Goal: Complete application form

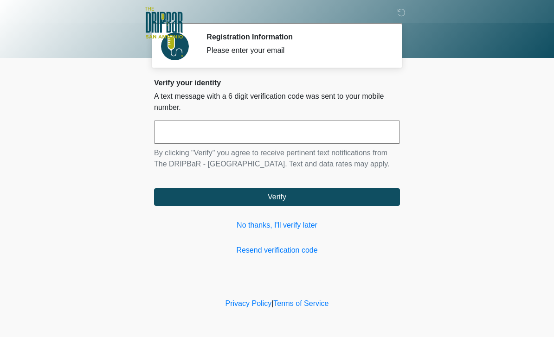
click at [186, 132] on input "text" at bounding box center [277, 132] width 246 height 23
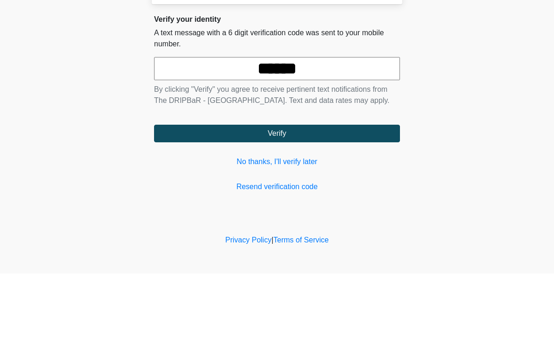
type input "******"
click at [307, 188] on button "Verify" at bounding box center [277, 197] width 246 height 18
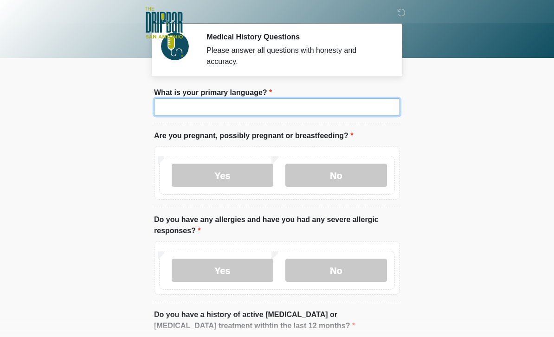
click at [194, 104] on input "What is your primary language?" at bounding box center [277, 107] width 246 height 18
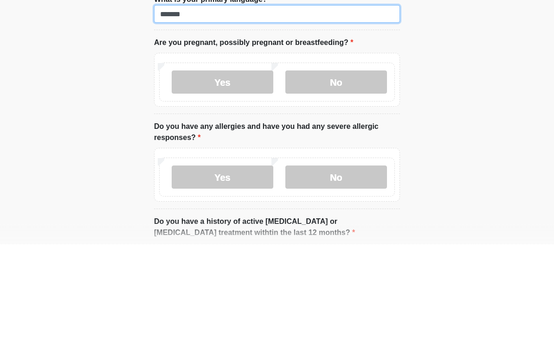
type input "*******"
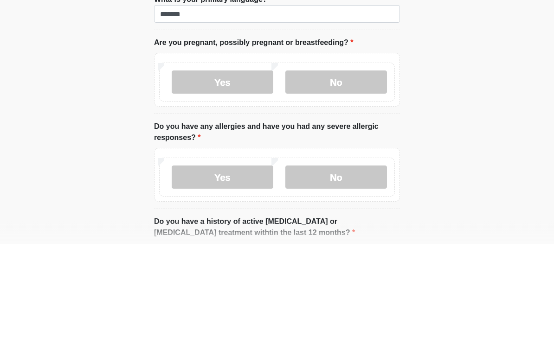
click at [329, 164] on label "No" at bounding box center [336, 175] width 102 height 23
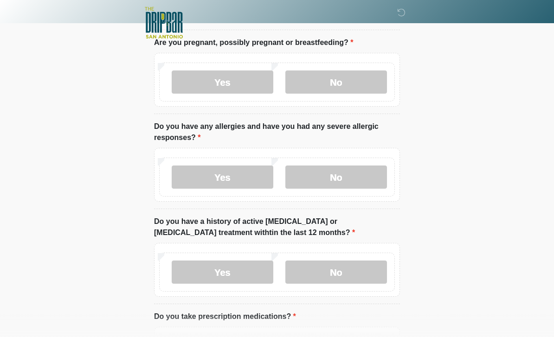
click at [331, 176] on label "No" at bounding box center [336, 177] width 102 height 23
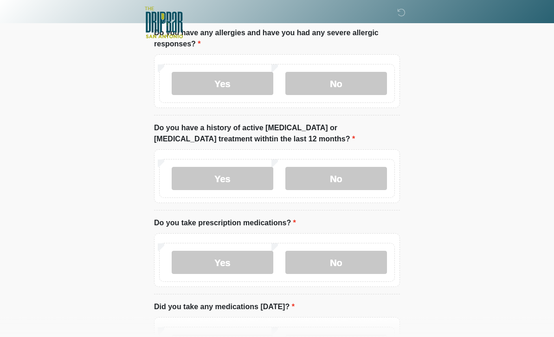
click at [339, 175] on label "No" at bounding box center [336, 179] width 102 height 23
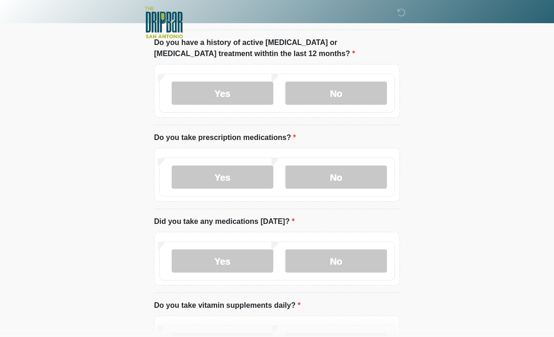
scroll to position [272, 0]
click at [335, 177] on label "No" at bounding box center [336, 177] width 102 height 23
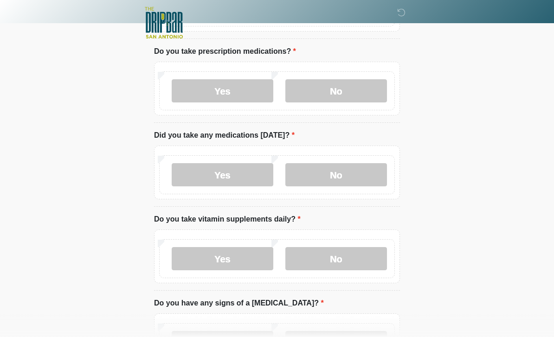
scroll to position [362, 0]
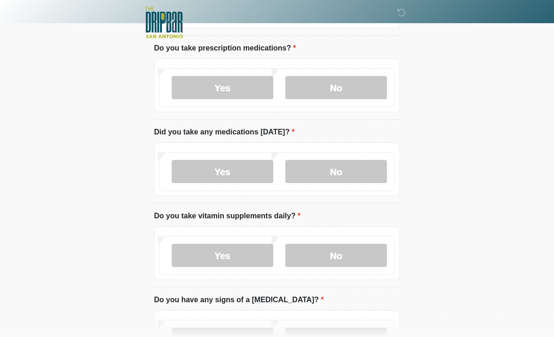
click at [344, 165] on label "No" at bounding box center [336, 172] width 102 height 23
click at [224, 256] on label "Yes" at bounding box center [223, 255] width 102 height 23
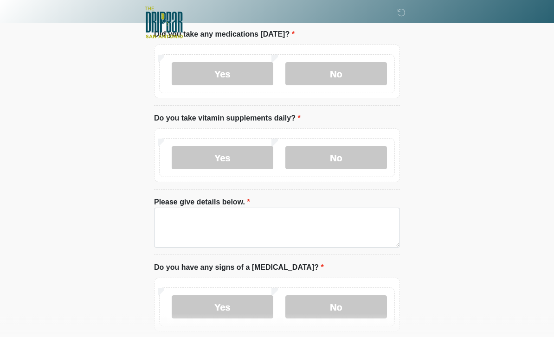
scroll to position [460, 0]
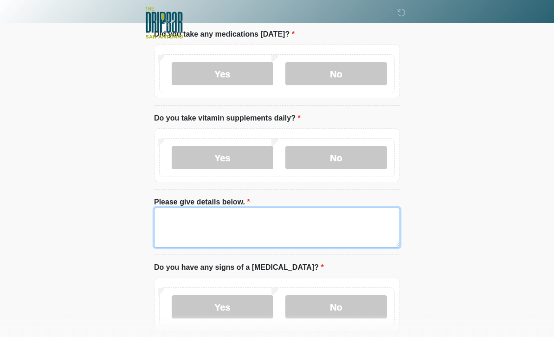
click at [193, 221] on textarea "Please give details below." at bounding box center [277, 228] width 246 height 40
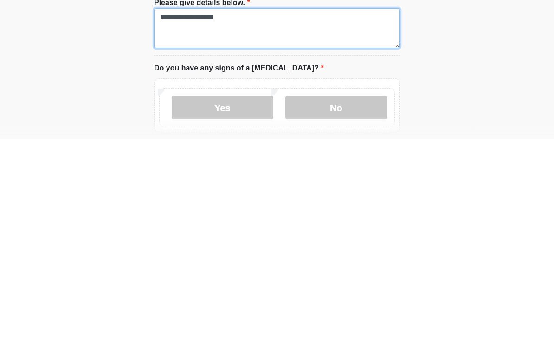
scroll to position [463, 0]
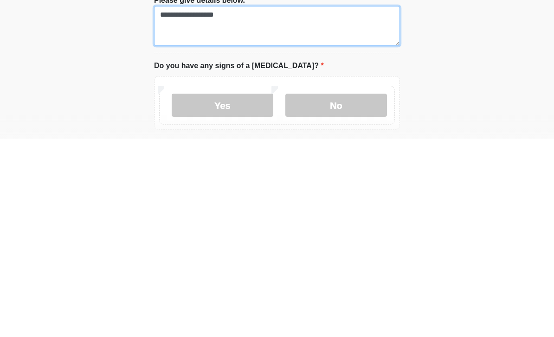
type textarea "**********"
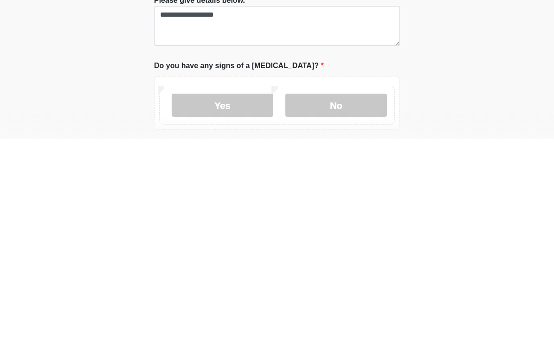
click at [338, 292] on label "No" at bounding box center [336, 303] width 102 height 23
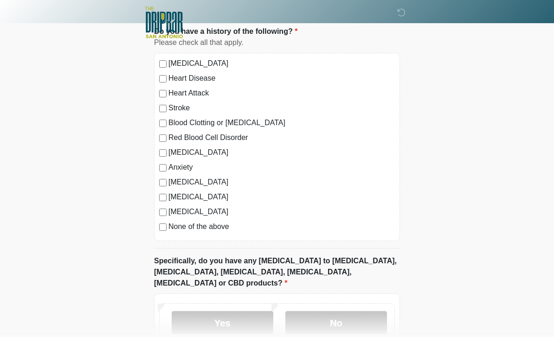
scroll to position [780, 0]
click at [356, 311] on label "No" at bounding box center [336, 322] width 102 height 23
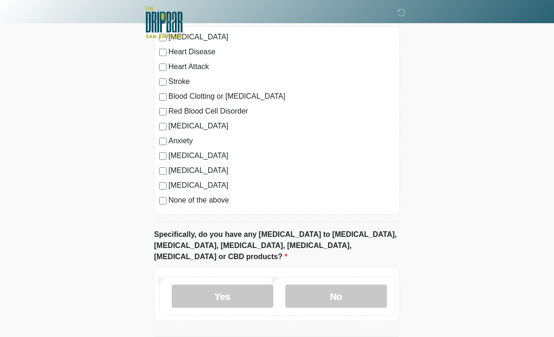
scroll to position [830, 0]
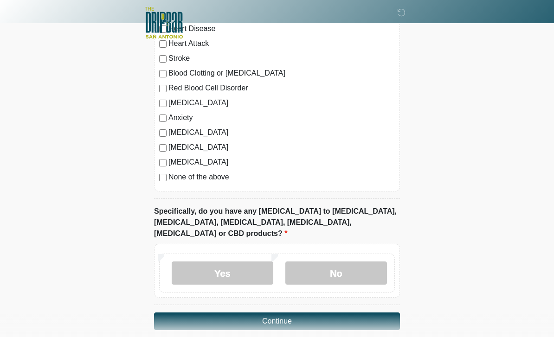
click at [314, 313] on button "Continue" at bounding box center [277, 322] width 246 height 18
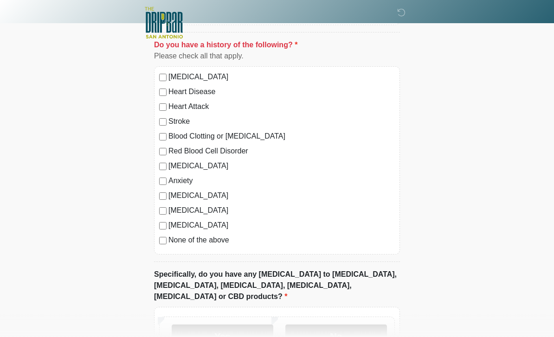
click at [341, 326] on label "No" at bounding box center [336, 336] width 102 height 23
click at [338, 325] on label "No" at bounding box center [336, 336] width 102 height 23
click at [344, 325] on label "No" at bounding box center [336, 336] width 102 height 23
click at [352, 325] on label "No" at bounding box center [336, 336] width 102 height 23
click at [341, 325] on label "No" at bounding box center [336, 336] width 102 height 23
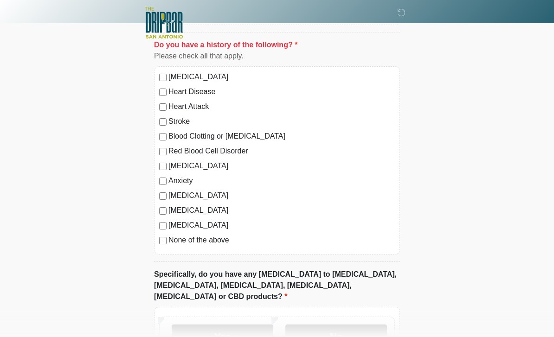
click at [333, 327] on label "No" at bounding box center [336, 336] width 102 height 23
click at [341, 325] on label "No" at bounding box center [336, 336] width 102 height 23
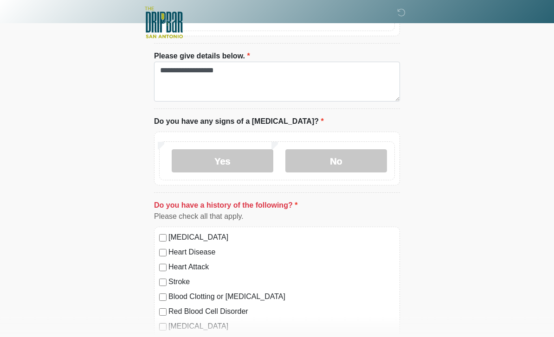
scroll to position [606, 0]
click at [334, 159] on label "No" at bounding box center [336, 160] width 102 height 23
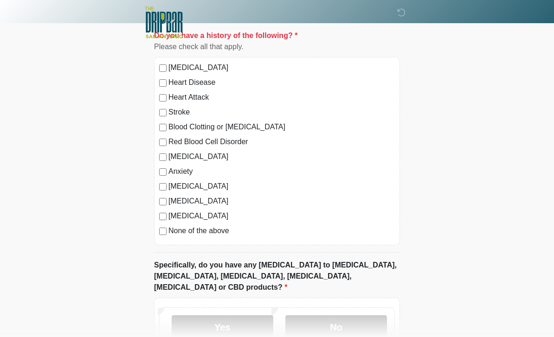
scroll to position [779, 0]
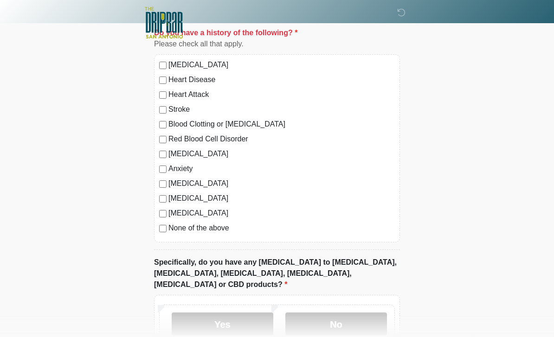
click at [324, 313] on label "No" at bounding box center [336, 324] width 102 height 23
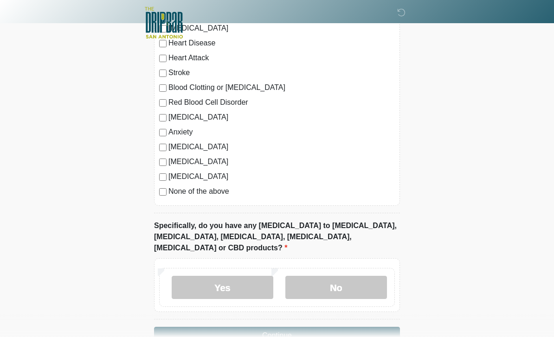
scroll to position [830, 0]
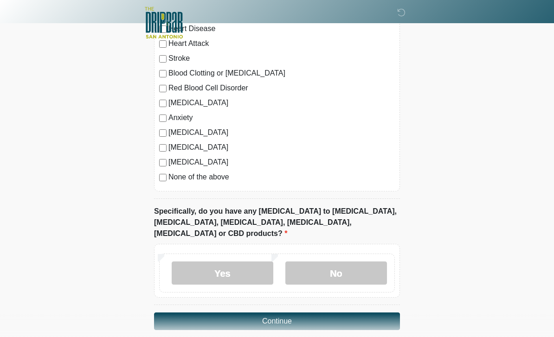
click at [291, 313] on button "Continue" at bounding box center [277, 322] width 246 height 18
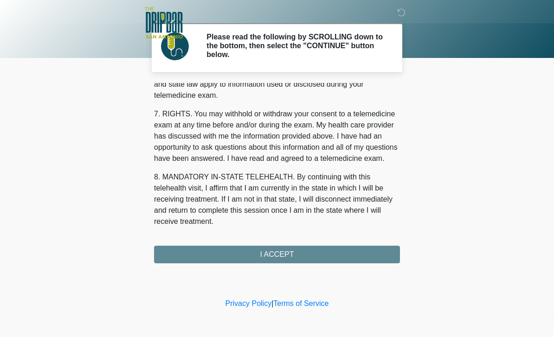
scroll to position [398, 0]
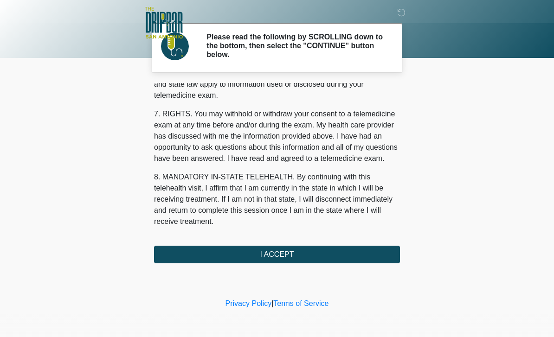
click at [285, 257] on button "I ACCEPT" at bounding box center [277, 255] width 246 height 18
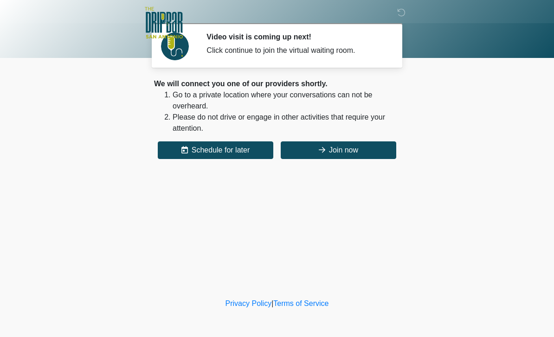
click at [354, 155] on button "Join now" at bounding box center [339, 151] width 116 height 18
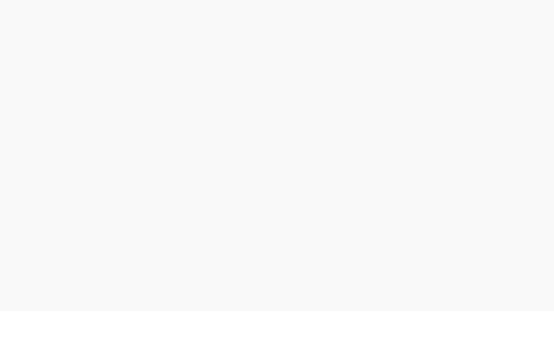
scroll to position [3, 0]
